Goal: Communication & Community: Answer question/provide support

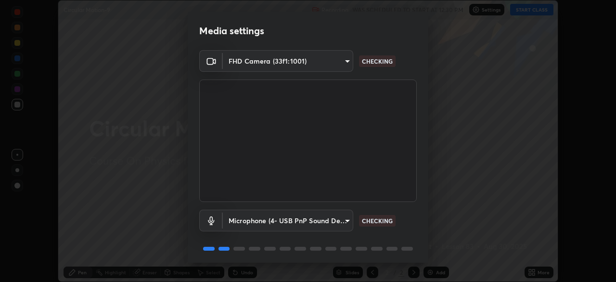
scroll to position [34, 0]
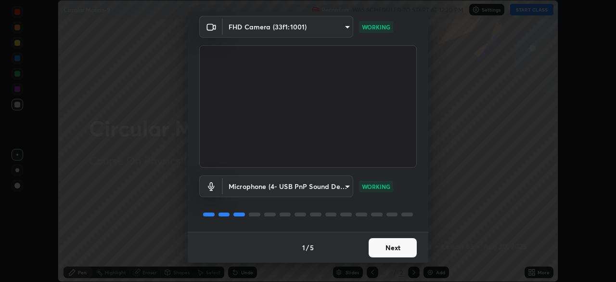
click at [401, 254] on button "Next" at bounding box center [393, 247] width 48 height 19
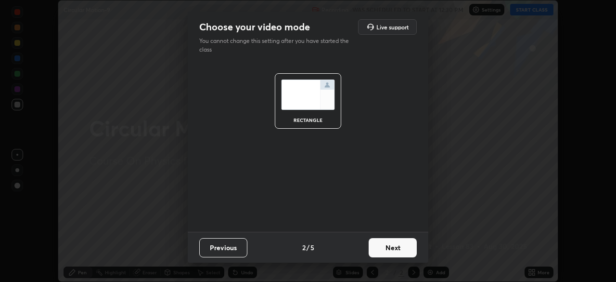
scroll to position [0, 0]
click at [405, 250] on button "Next" at bounding box center [393, 247] width 48 height 19
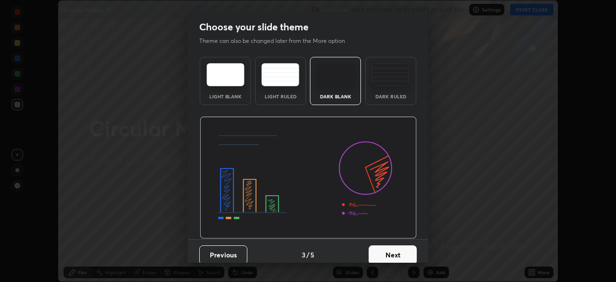
click at [408, 251] on button "Next" at bounding box center [393, 254] width 48 height 19
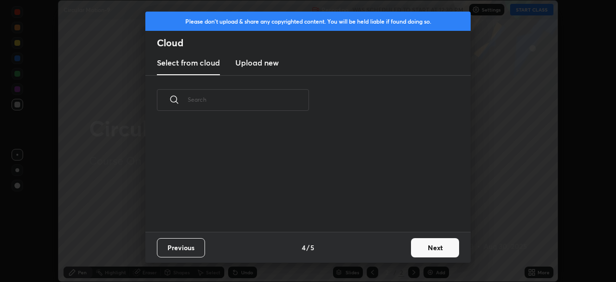
click at [419, 249] on button "Next" at bounding box center [435, 247] width 48 height 19
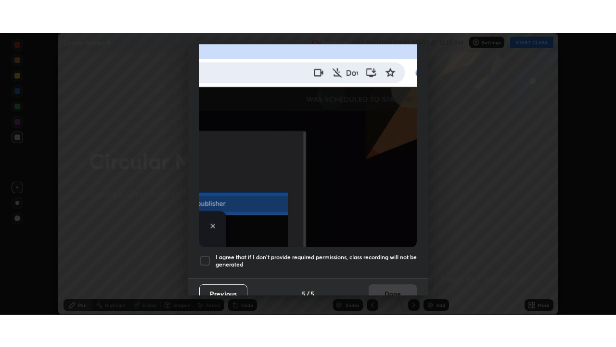
scroll to position [231, 0]
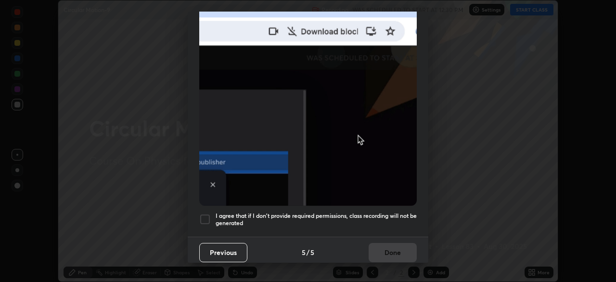
click at [397, 212] on h5 "I agree that if I don't provide required permissions, class recording will not …" at bounding box center [316, 219] width 201 height 15
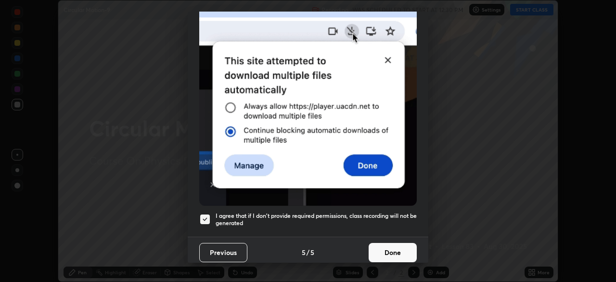
click at [400, 248] on button "Done" at bounding box center [393, 252] width 48 height 19
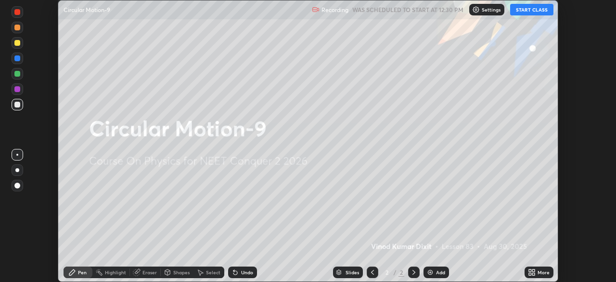
click at [539, 12] on button "START CLASS" at bounding box center [531, 10] width 43 height 12
click at [530, 270] on icon at bounding box center [530, 270] width 2 height 2
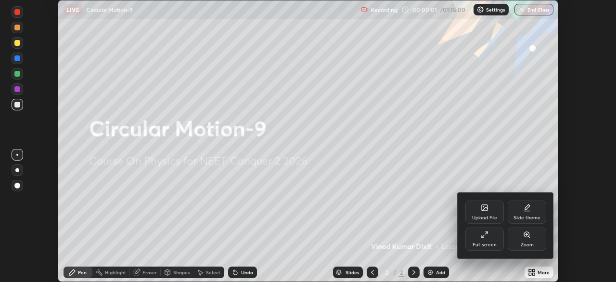
click at [497, 241] on div "Full screen" at bounding box center [485, 238] width 39 height 23
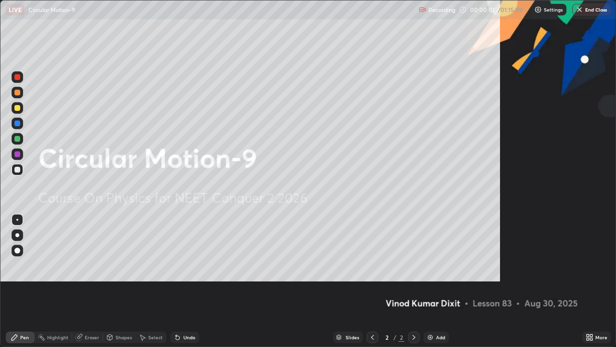
scroll to position [347, 616]
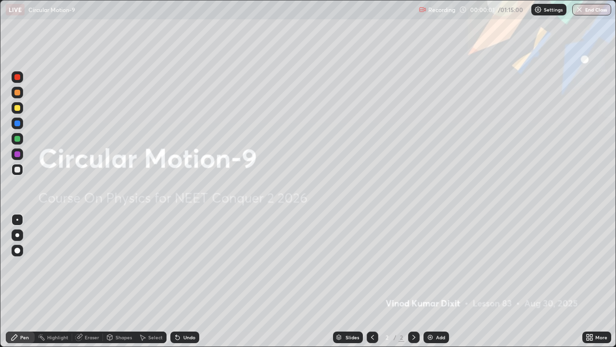
click at [437, 281] on div "Add" at bounding box center [440, 337] width 9 height 5
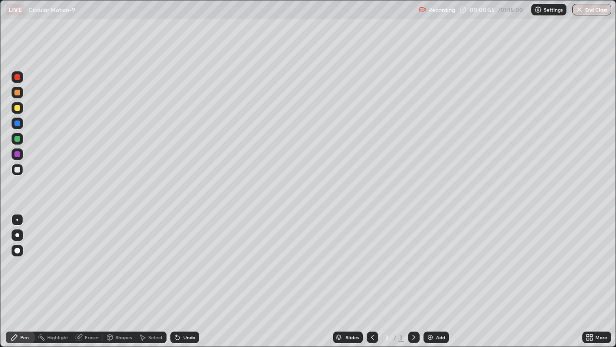
click at [18, 108] on div at bounding box center [17, 108] width 6 height 6
click at [22, 141] on div at bounding box center [18, 139] width 12 height 12
click at [21, 113] on div at bounding box center [18, 108] width 12 height 12
click at [122, 281] on div "Shapes" at bounding box center [119, 337] width 33 height 12
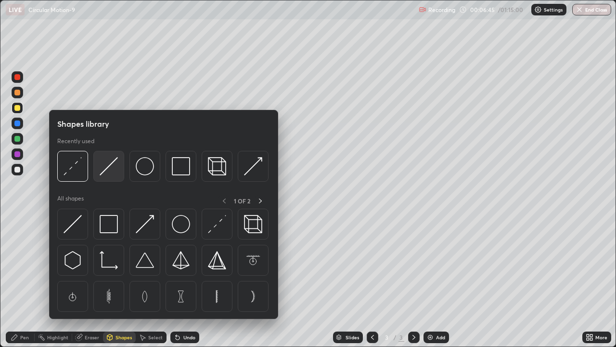
click at [110, 172] on img at bounding box center [109, 166] width 18 height 18
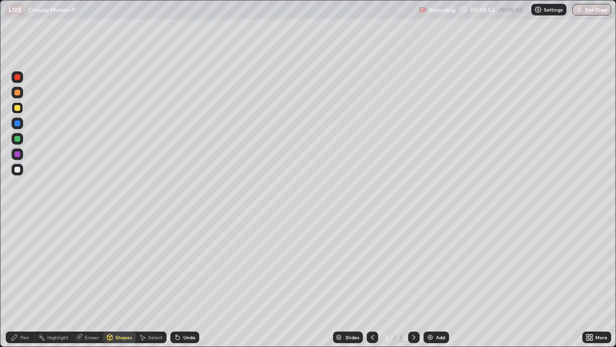
click at [29, 281] on div "Pen" at bounding box center [20, 337] width 29 height 12
click at [441, 281] on div "Add" at bounding box center [440, 337] width 9 height 5
click at [372, 281] on icon at bounding box center [373, 337] width 8 height 8
click at [413, 281] on icon at bounding box center [414, 337] width 3 height 5
click at [18, 139] on div at bounding box center [17, 139] width 6 height 6
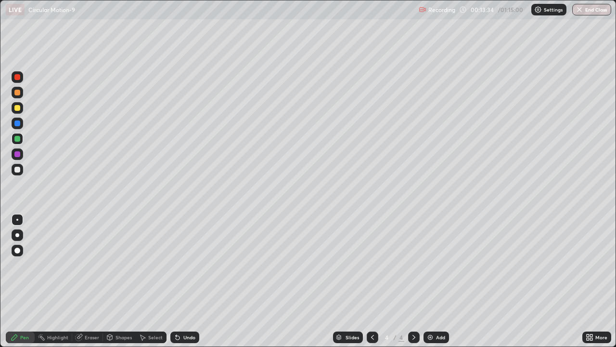
click at [19, 112] on div at bounding box center [18, 108] width 12 height 12
click at [433, 281] on img at bounding box center [431, 337] width 8 height 8
click at [19, 170] on div at bounding box center [17, 170] width 6 height 6
click at [17, 140] on div at bounding box center [17, 139] width 6 height 6
click at [18, 112] on div at bounding box center [18, 108] width 12 height 12
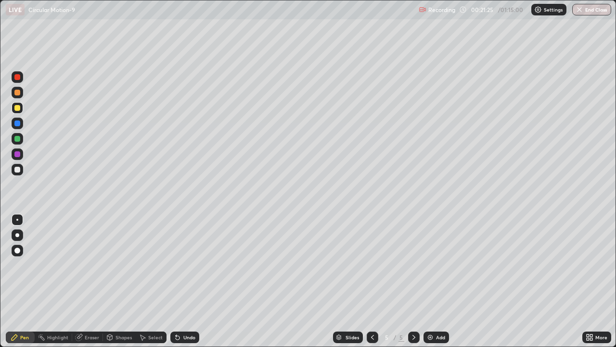
click at [443, 281] on div "Add" at bounding box center [440, 337] width 9 height 5
click at [22, 139] on div at bounding box center [18, 139] width 12 height 12
click at [18, 172] on div at bounding box center [17, 170] width 6 height 6
click at [17, 139] on div at bounding box center [17, 139] width 6 height 6
click at [21, 113] on div at bounding box center [18, 108] width 12 height 12
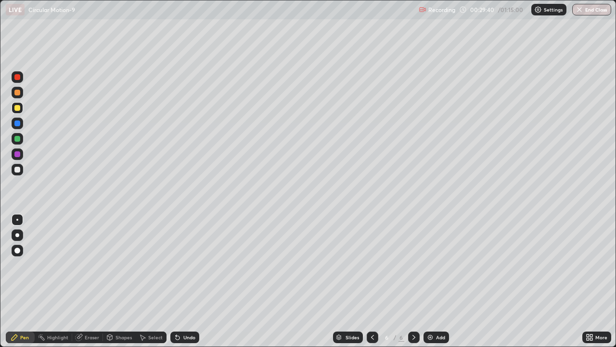
click at [441, 281] on div "Add" at bounding box center [440, 337] width 9 height 5
click at [124, 281] on div "Shapes" at bounding box center [124, 337] width 16 height 5
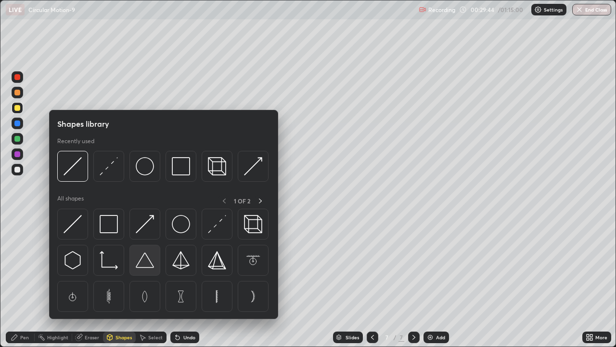
click at [146, 264] on img at bounding box center [145, 260] width 18 height 18
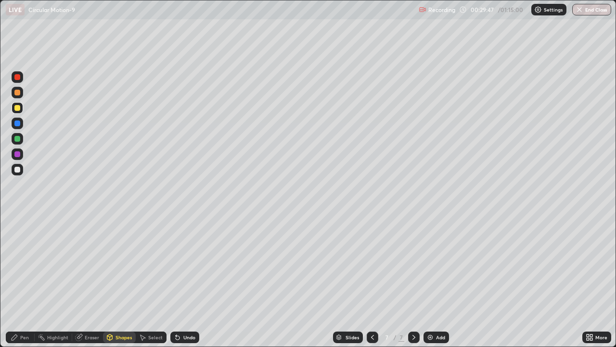
click at [21, 281] on div "Pen" at bounding box center [24, 337] width 9 height 5
click at [128, 281] on div "Shapes" at bounding box center [124, 337] width 16 height 5
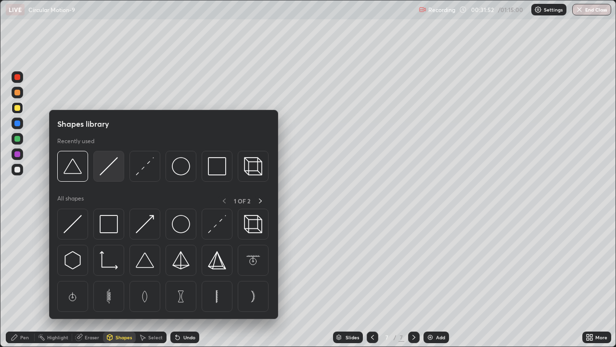
click at [115, 173] on img at bounding box center [109, 166] width 18 height 18
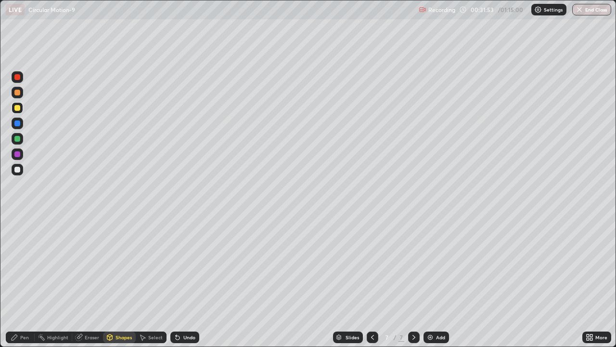
click at [20, 140] on div at bounding box center [17, 139] width 6 height 6
click at [26, 281] on div "Pen" at bounding box center [24, 337] width 9 height 5
click at [124, 281] on div "Shapes" at bounding box center [119, 337] width 33 height 12
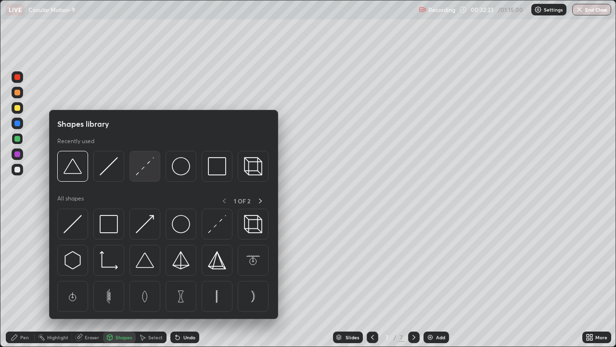
click at [146, 170] on img at bounding box center [145, 166] width 18 height 18
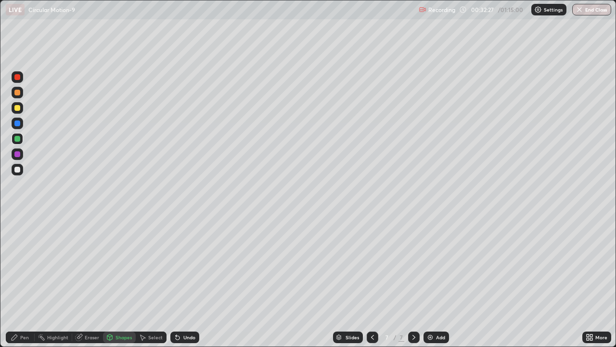
click at [28, 281] on div "Pen" at bounding box center [24, 337] width 9 height 5
click at [19, 110] on div at bounding box center [17, 108] width 6 height 6
click at [442, 281] on div "Add" at bounding box center [440, 337] width 9 height 5
click at [118, 281] on div "Shapes" at bounding box center [119, 337] width 33 height 12
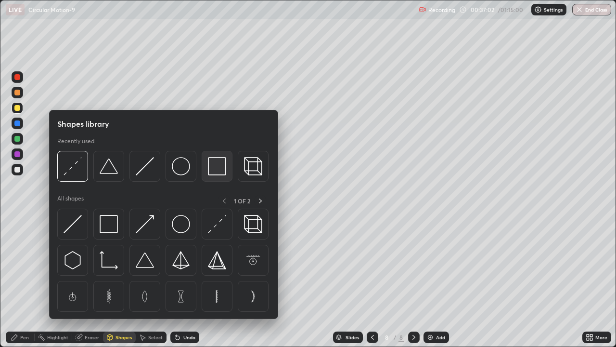
click at [218, 176] on div at bounding box center [217, 166] width 31 height 31
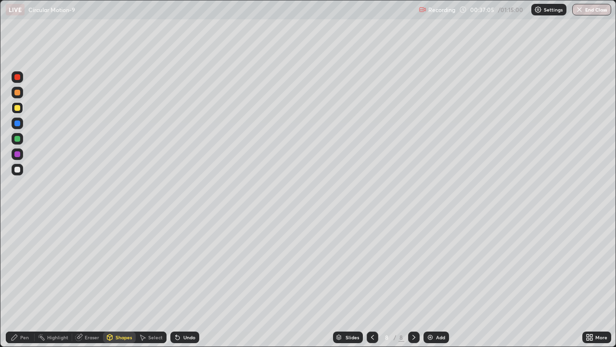
click at [26, 281] on div "Pen" at bounding box center [24, 337] width 9 height 5
click at [18, 173] on div at bounding box center [18, 170] width 12 height 12
click at [123, 281] on div "Shapes" at bounding box center [124, 337] width 16 height 5
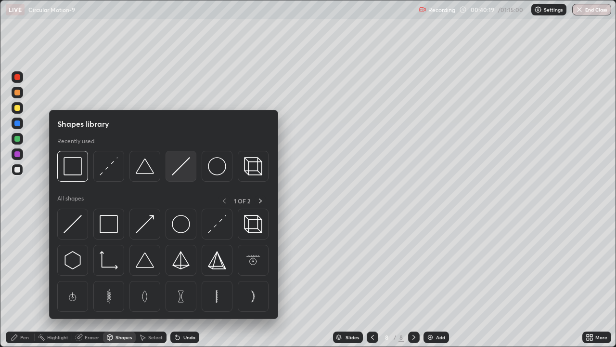
click at [180, 172] on img at bounding box center [181, 166] width 18 height 18
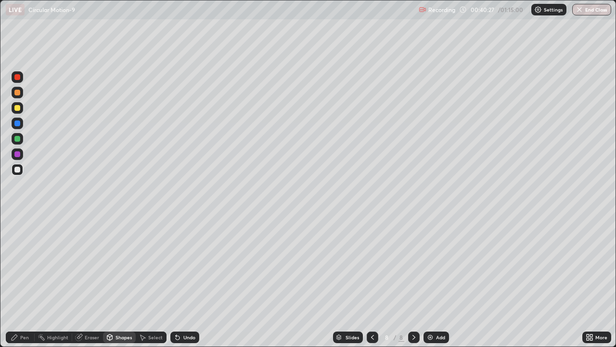
click at [24, 281] on div "Pen" at bounding box center [24, 337] width 9 height 5
click at [20, 108] on div at bounding box center [17, 108] width 6 height 6
click at [438, 281] on div "Add" at bounding box center [440, 337] width 9 height 5
click at [125, 281] on div "Shapes" at bounding box center [124, 337] width 16 height 5
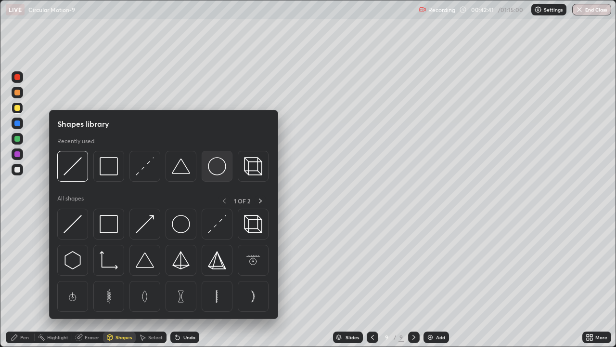
click at [218, 174] on img at bounding box center [217, 166] width 18 height 18
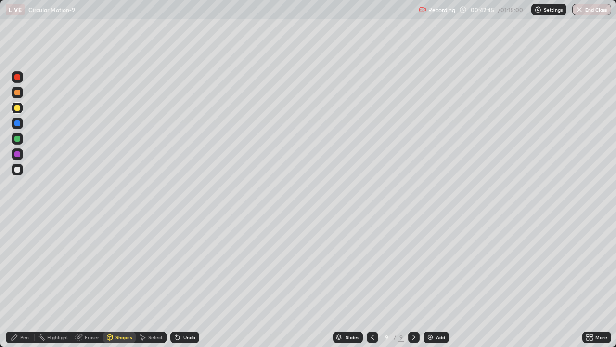
click at [128, 281] on div "Shapes" at bounding box center [124, 337] width 16 height 5
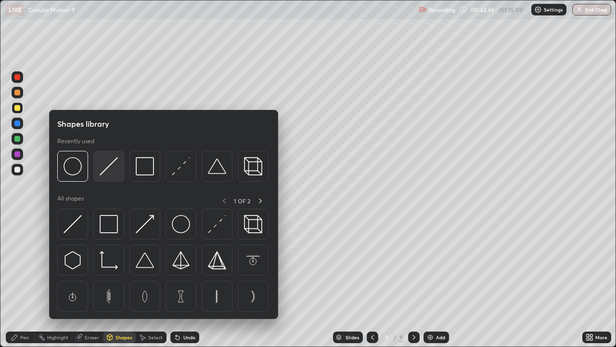
click at [114, 167] on img at bounding box center [109, 166] width 18 height 18
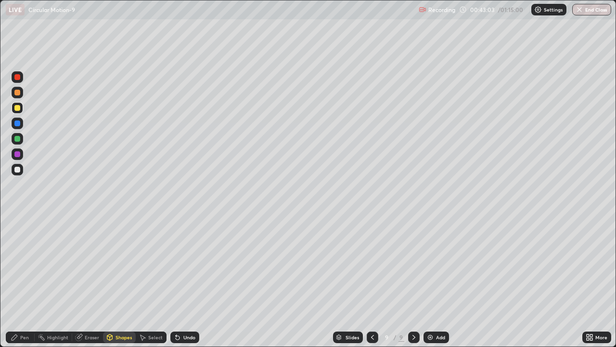
click at [26, 281] on div "Pen" at bounding box center [24, 337] width 9 height 5
click at [118, 281] on div "Shapes" at bounding box center [124, 337] width 16 height 5
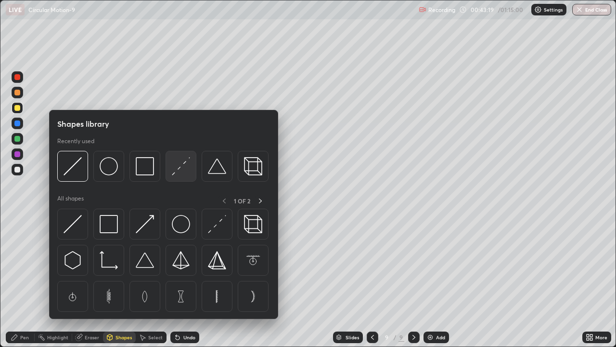
click at [184, 172] on img at bounding box center [181, 166] width 18 height 18
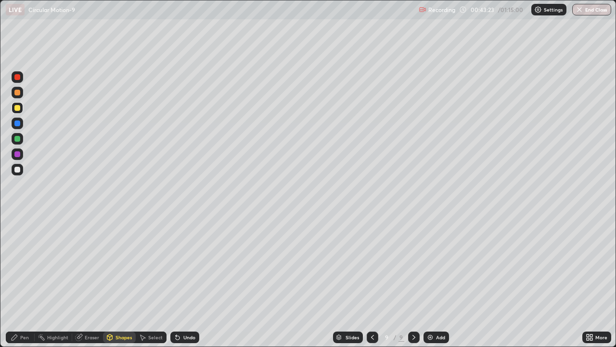
click at [29, 281] on div "Pen" at bounding box center [20, 337] width 29 height 12
click at [18, 139] on div at bounding box center [17, 139] width 6 height 6
click at [17, 108] on div at bounding box center [17, 108] width 6 height 6
click at [440, 281] on div "Add" at bounding box center [440, 337] width 9 height 5
click at [94, 281] on div "Eraser" at bounding box center [92, 337] width 14 height 5
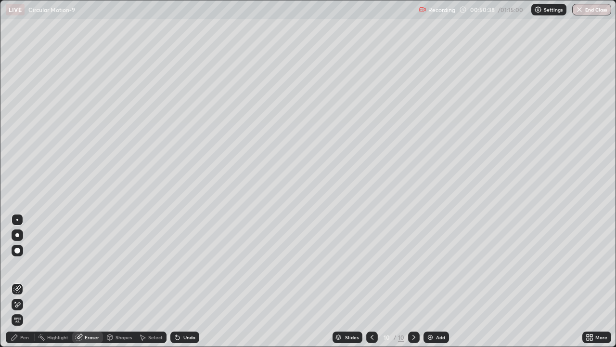
click at [26, 281] on div "Pen" at bounding box center [24, 337] width 9 height 5
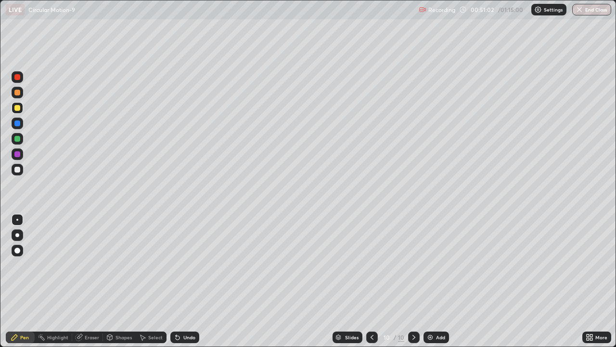
click at [20, 140] on div at bounding box center [17, 139] width 6 height 6
click at [19, 109] on div at bounding box center [17, 108] width 6 height 6
click at [437, 281] on div "Add" at bounding box center [440, 337] width 9 height 5
click at [376, 281] on div at bounding box center [373, 337] width 12 height 12
click at [418, 281] on div at bounding box center [414, 337] width 12 height 12
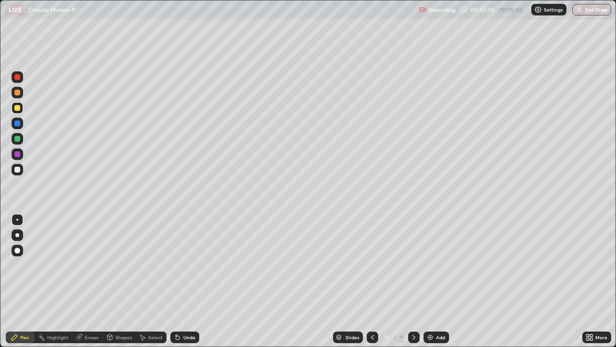
click at [90, 281] on div "Eraser" at bounding box center [92, 337] width 14 height 5
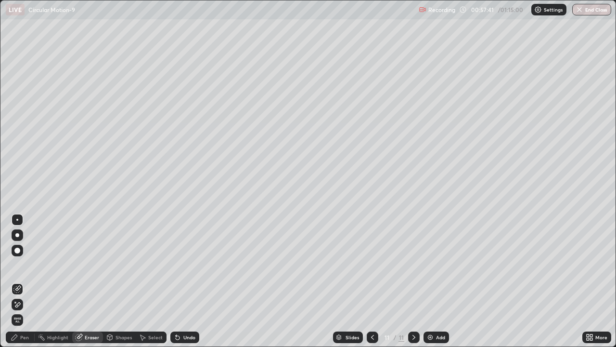
click at [31, 281] on div "Pen" at bounding box center [20, 337] width 29 height 12
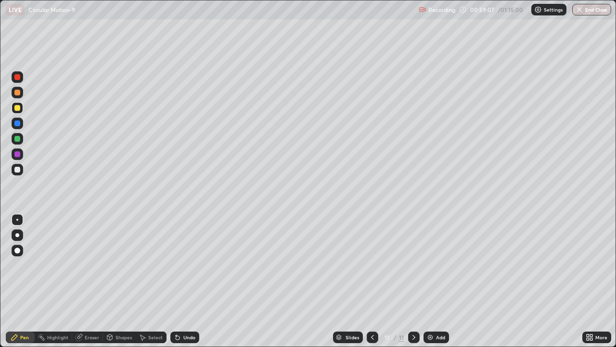
click at [19, 141] on div at bounding box center [18, 139] width 12 height 12
click at [441, 281] on div "Add" at bounding box center [437, 337] width 26 height 12
click at [17, 108] on div at bounding box center [17, 108] width 6 height 6
click at [593, 11] on button "End Class" at bounding box center [593, 10] width 38 height 12
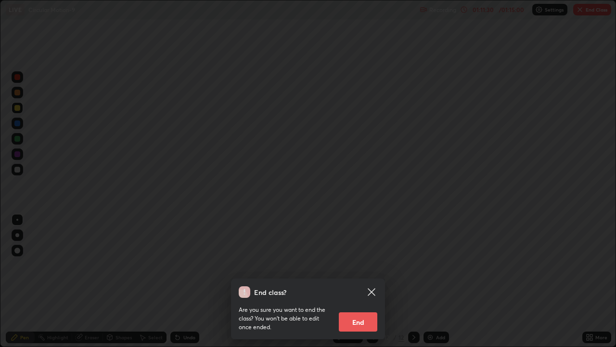
click at [357, 281] on button "End" at bounding box center [358, 321] width 39 height 19
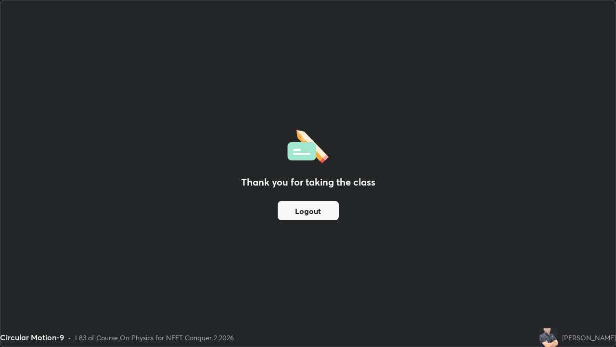
click at [312, 210] on button "Logout" at bounding box center [308, 210] width 61 height 19
